Goal: Book appointment/travel/reservation

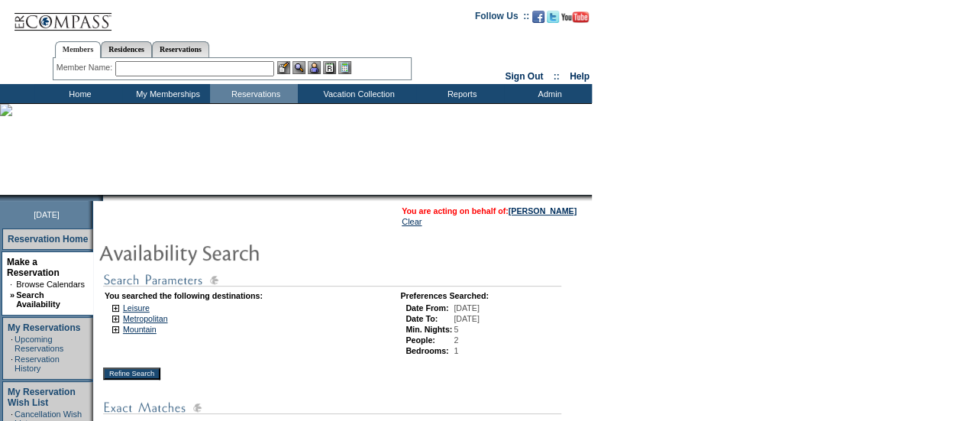
click at [133, 375] on input "Refine Search" at bounding box center [131, 373] width 57 height 12
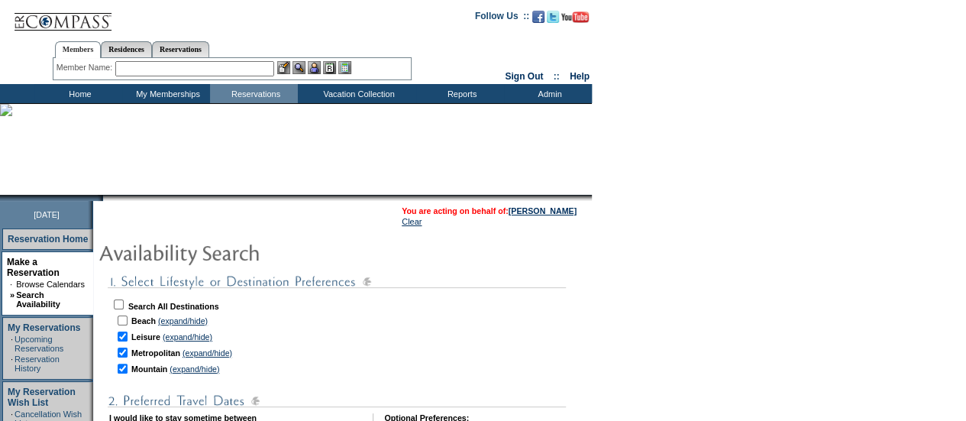
click at [128, 334] on input "checkbox" at bounding box center [123, 337] width 10 height 10
checkbox input "false"
click at [128, 350] on input "checkbox" at bounding box center [123, 353] width 10 height 10
checkbox input "false"
click at [130, 364] on td at bounding box center [122, 368] width 15 height 15
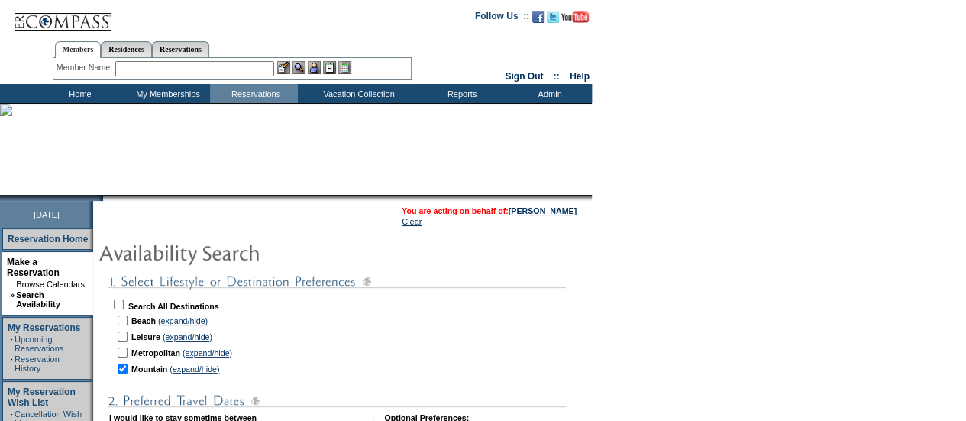
click at [128, 317] on input "checkbox" at bounding box center [123, 321] width 10 height 10
checkbox input "true"
click at [128, 368] on input "checkbox" at bounding box center [123, 369] width 10 height 10
checkbox input "false"
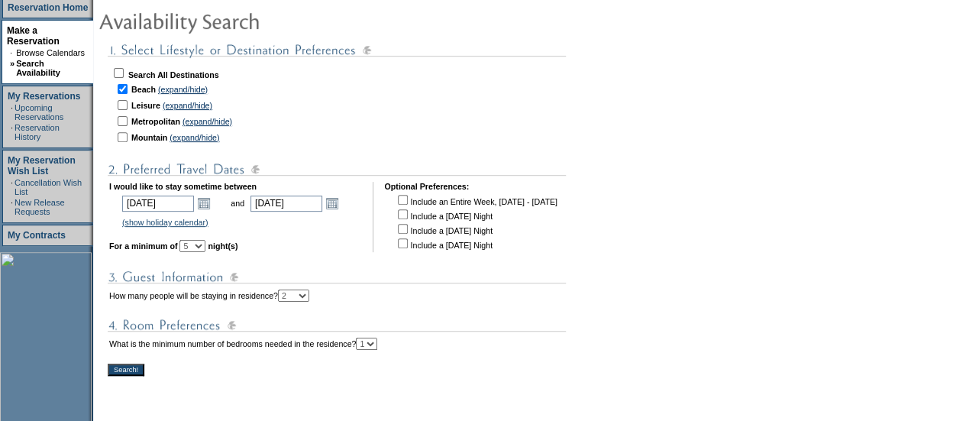
scroll to position [232, 0]
click at [138, 375] on input "Search!" at bounding box center [126, 369] width 37 height 12
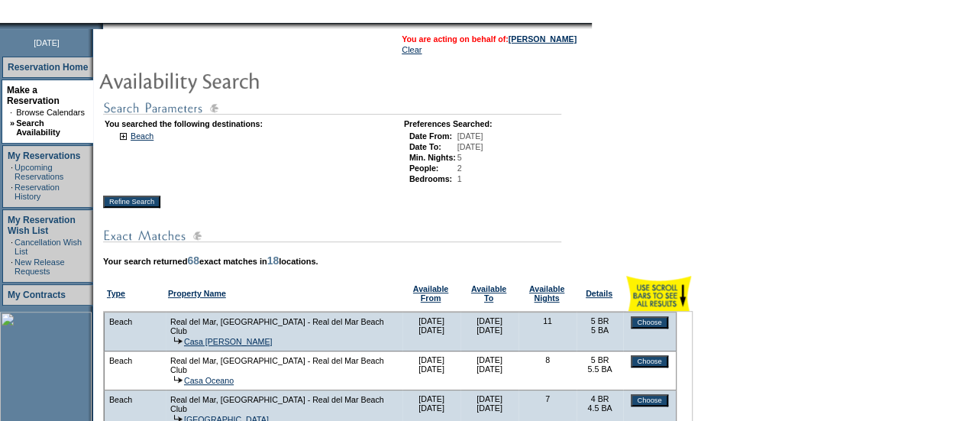
scroll to position [166, 0]
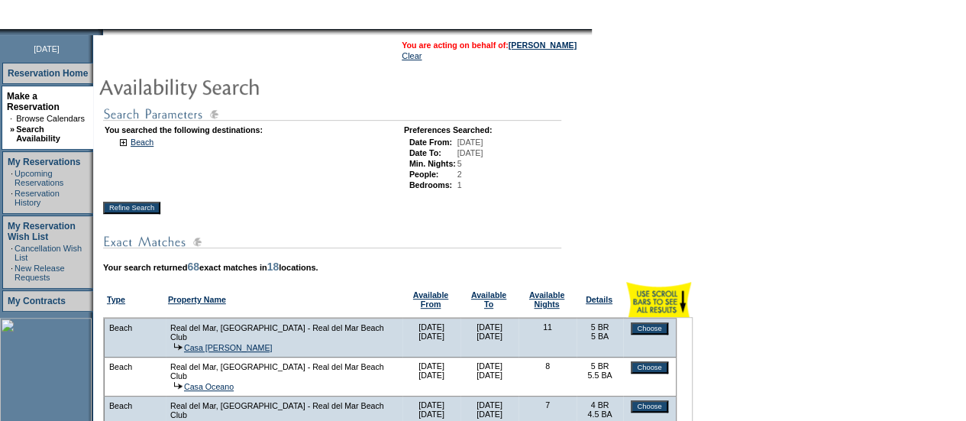
click at [154, 209] on input "Refine Search" at bounding box center [131, 208] width 57 height 12
